Goal: Find specific page/section: Find specific page/section

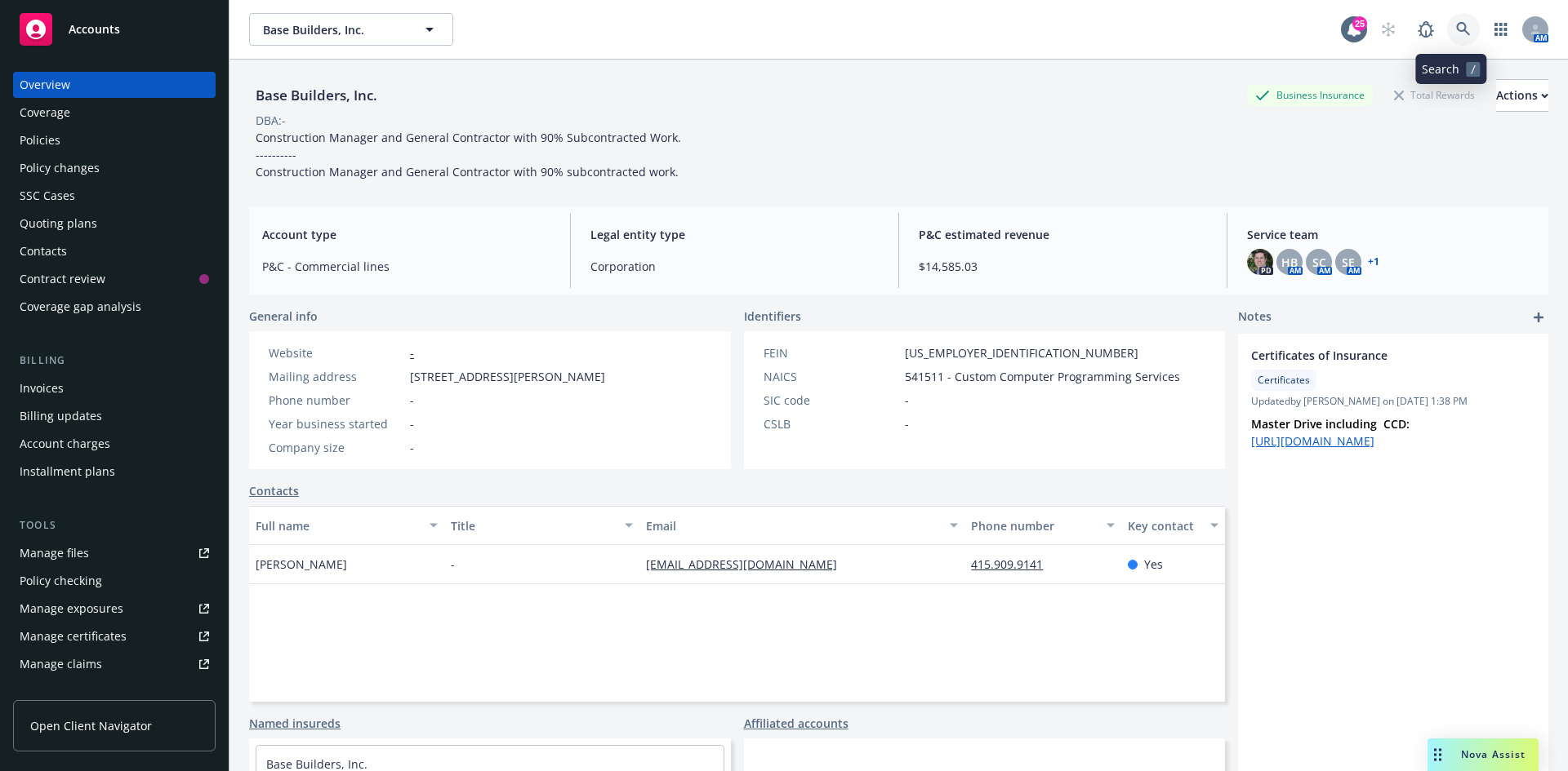
click at [1451, 37] on link at bounding box center [1463, 29] width 32 height 32
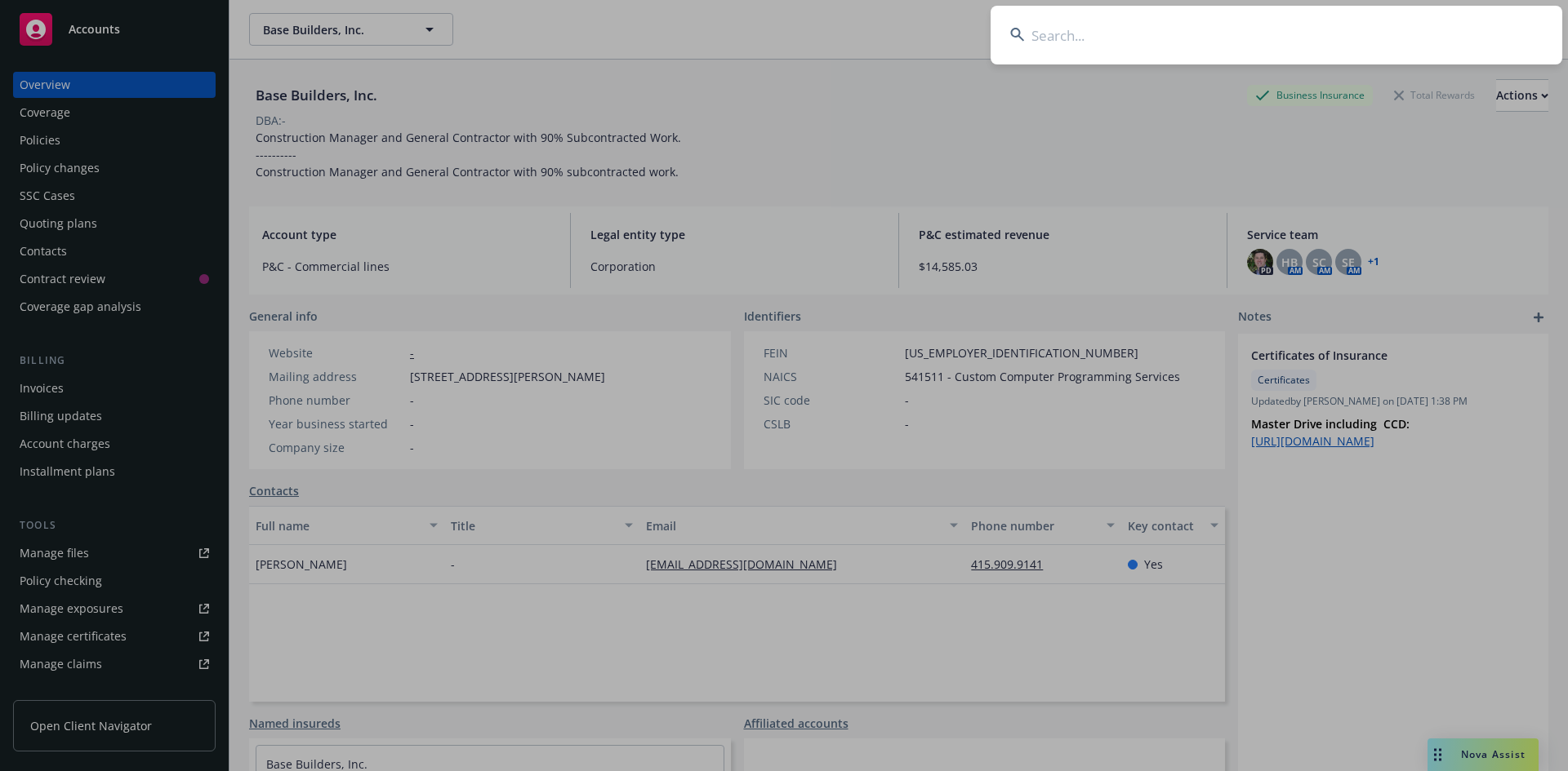
click at [1134, 33] on input at bounding box center [1276, 35] width 572 height 59
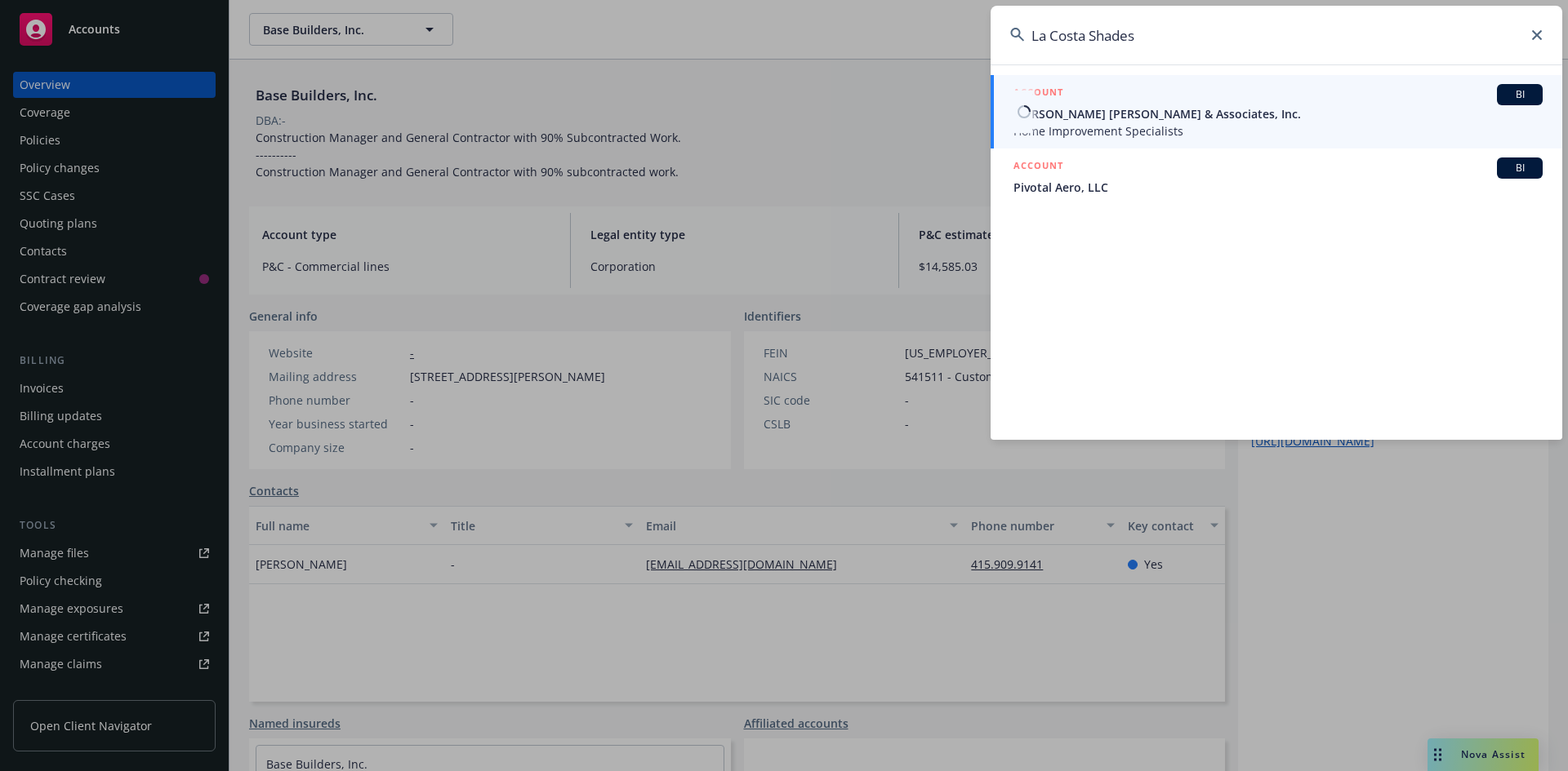
type input "La Costa Shades"
click at [1050, 111] on span "[PERSON_NAME] [PERSON_NAME] & Associates, Inc." at bounding box center [1278, 113] width 529 height 17
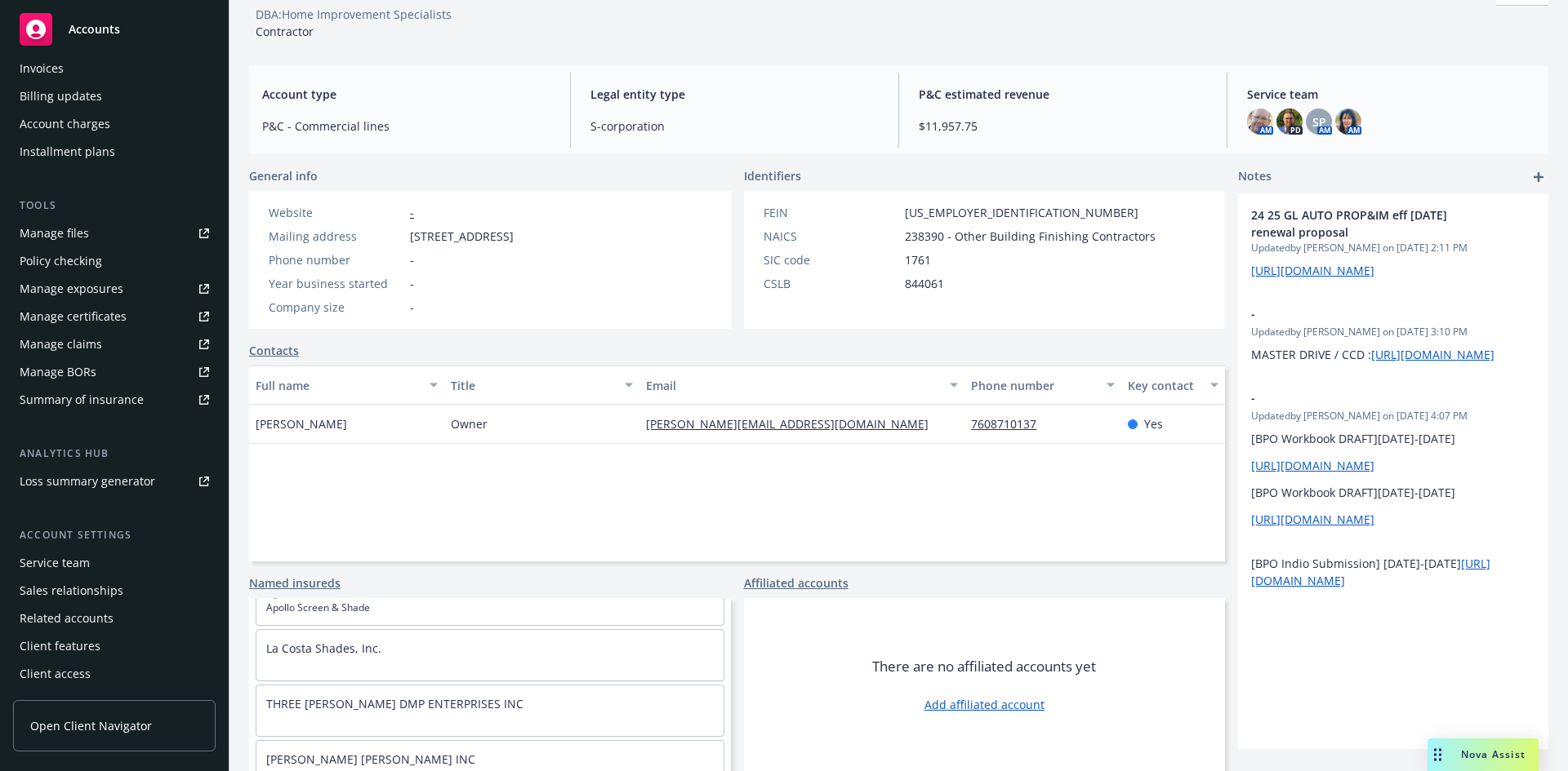
scroll to position [134, 0]
